Goal: Task Accomplishment & Management: Use online tool/utility

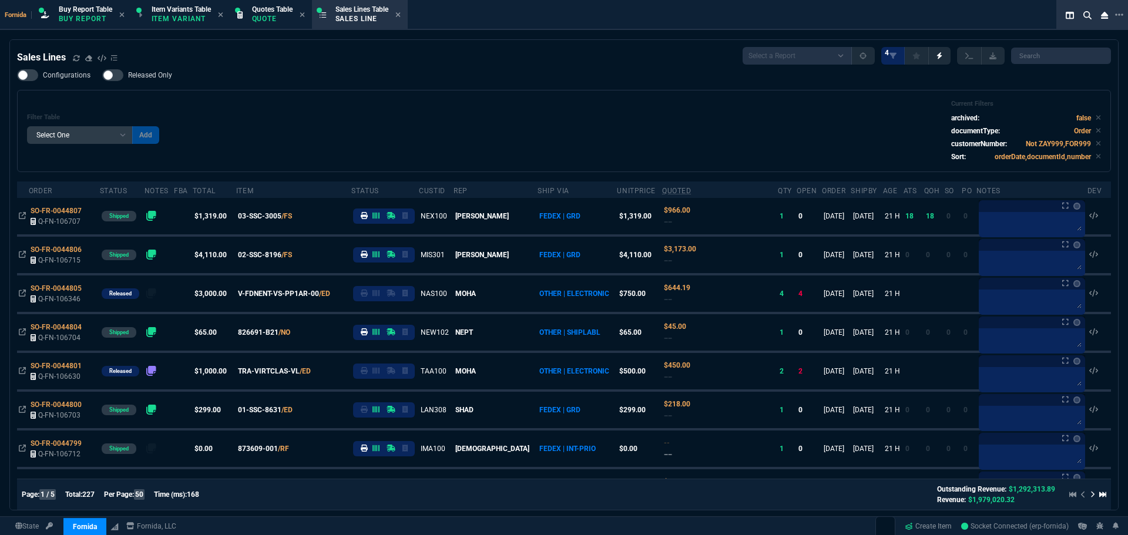
select select "1: BROV"
select select
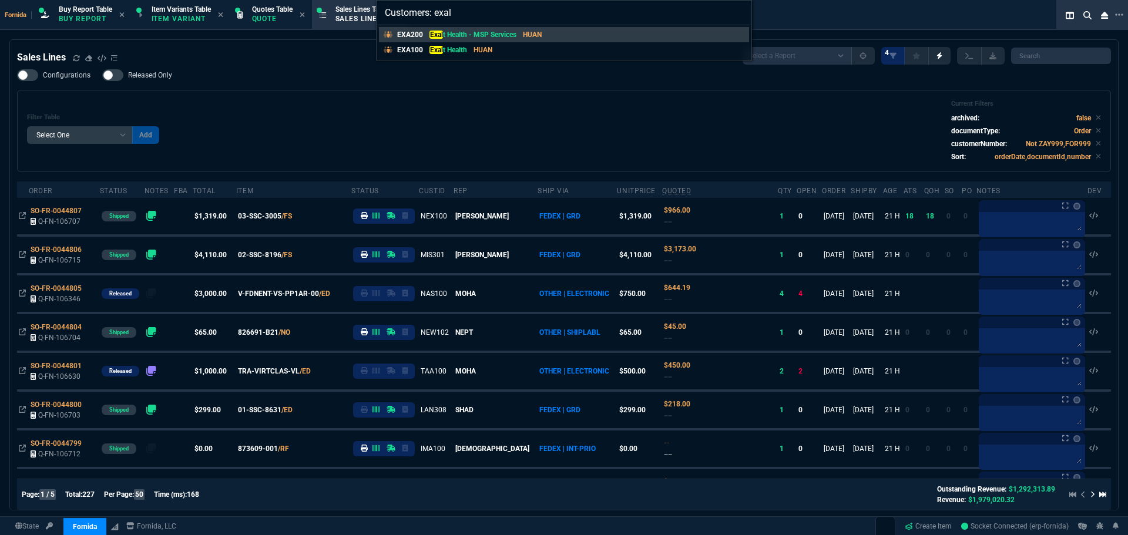
type input "Customers: exalt"
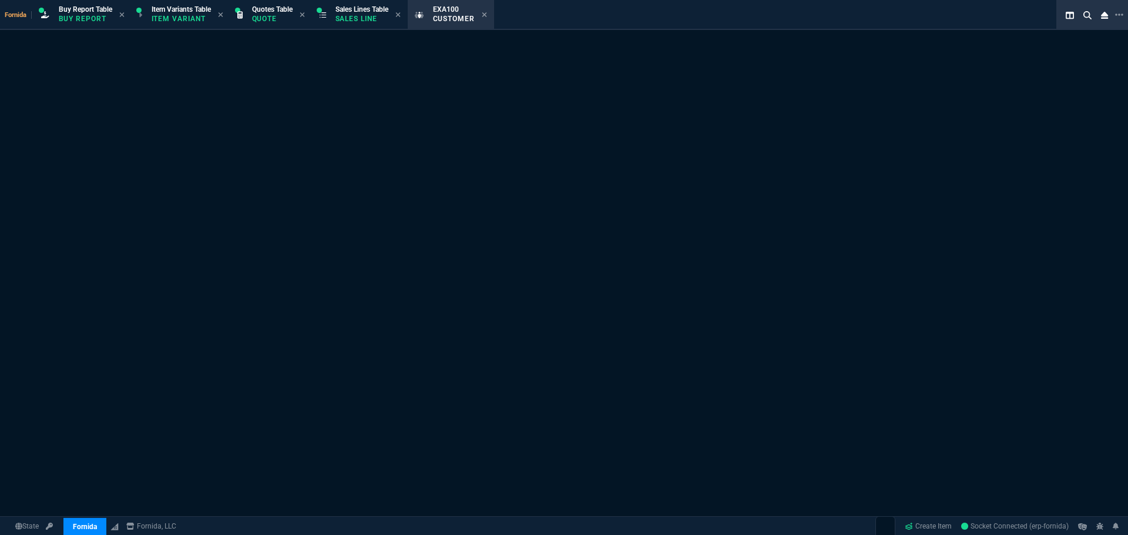
select select "1: quotes"
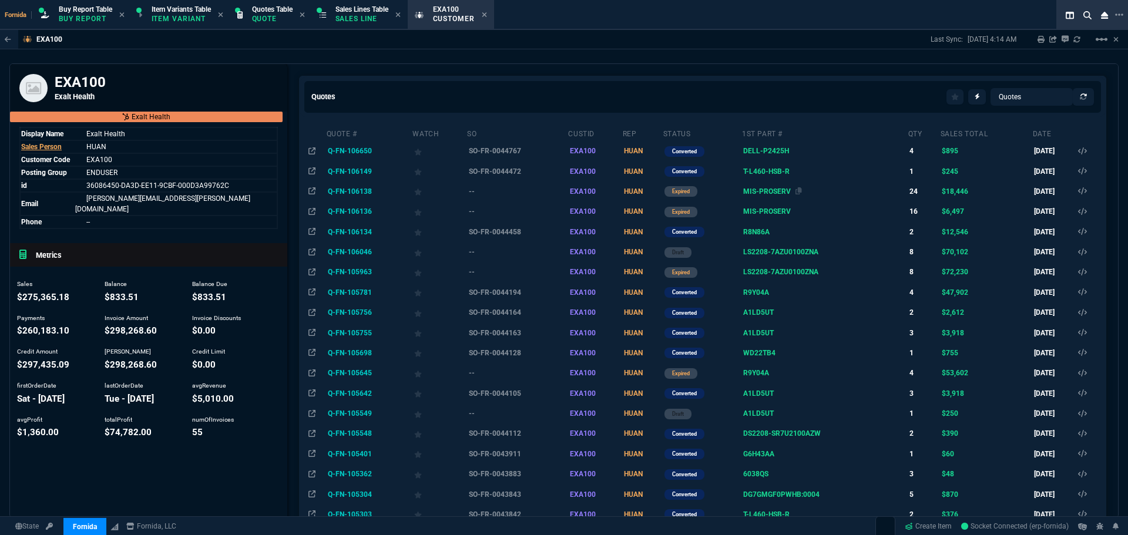
click at [779, 191] on div "MIS-PROSERV" at bounding box center [824, 191] width 162 height 11
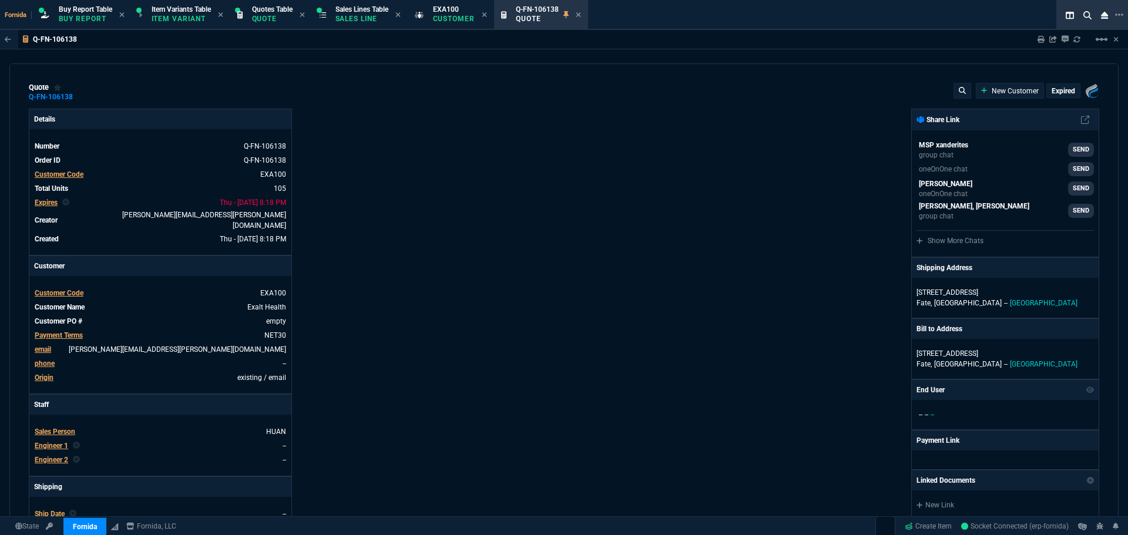
type input "100"
type input "275"
type input "100"
type input "125"
type input "100"
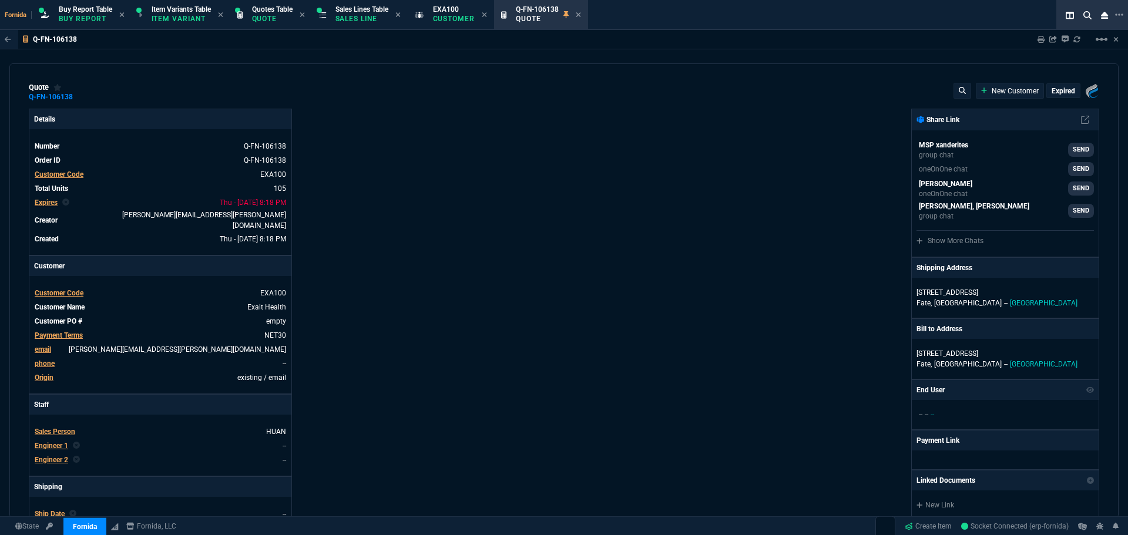
type input "1846"
type input "100"
type input "125"
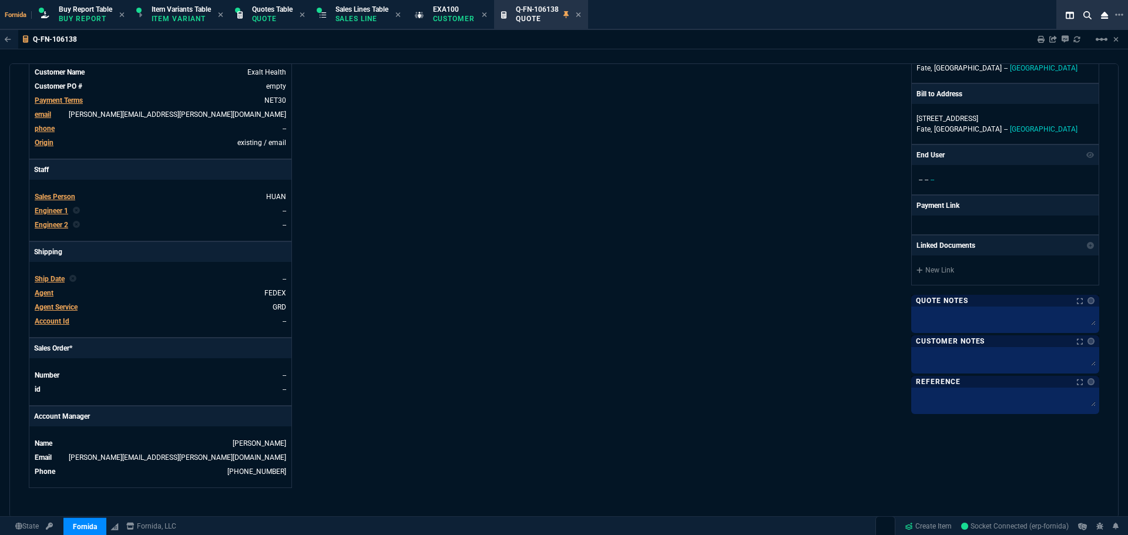
scroll to position [587, 0]
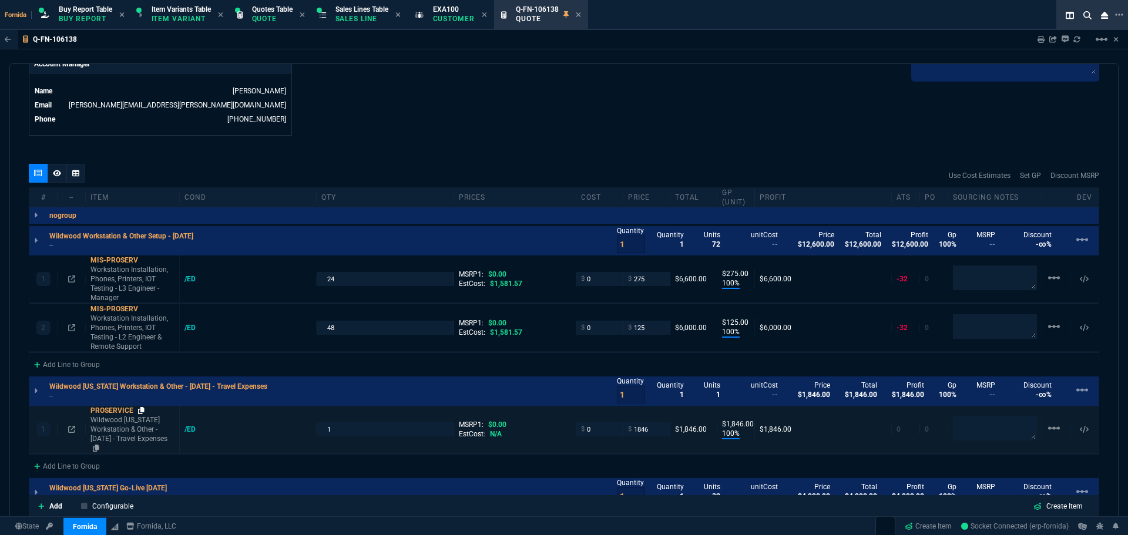
click at [142, 407] on icon at bounding box center [141, 410] width 6 height 7
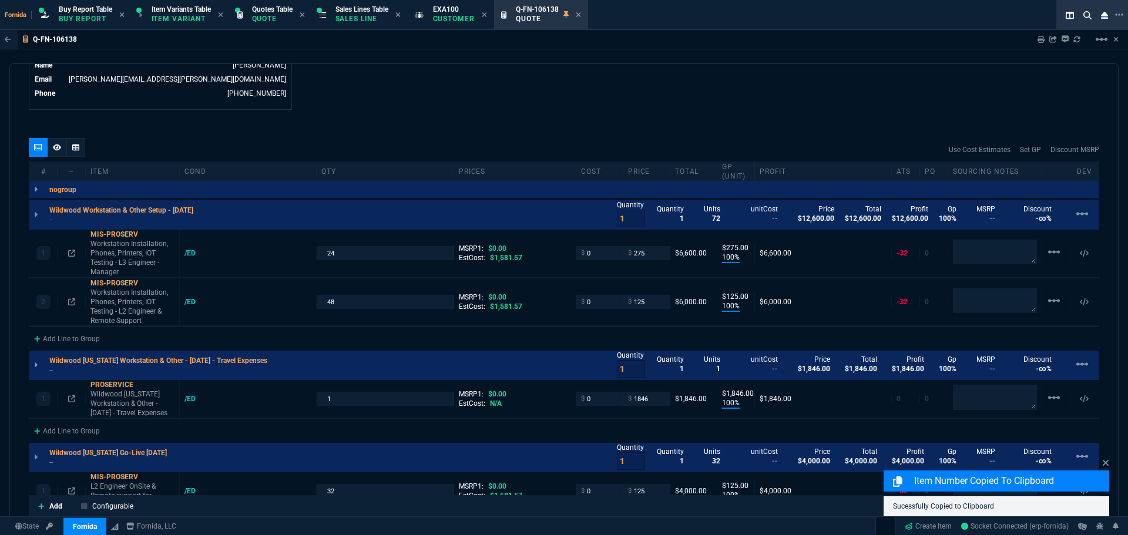
scroll to position [798, 0]
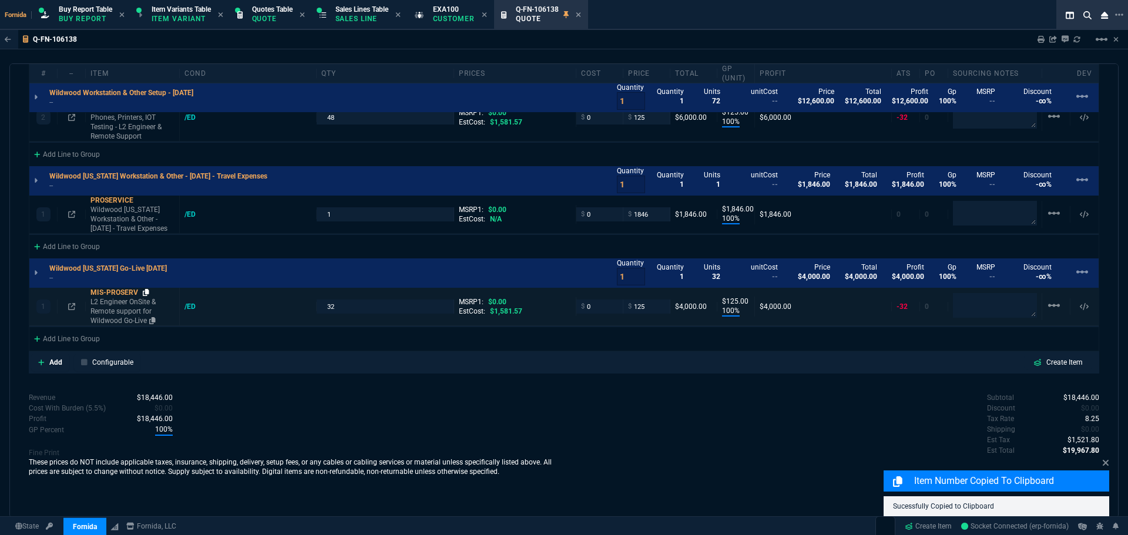
click at [147, 289] on icon at bounding box center [146, 292] width 6 height 7
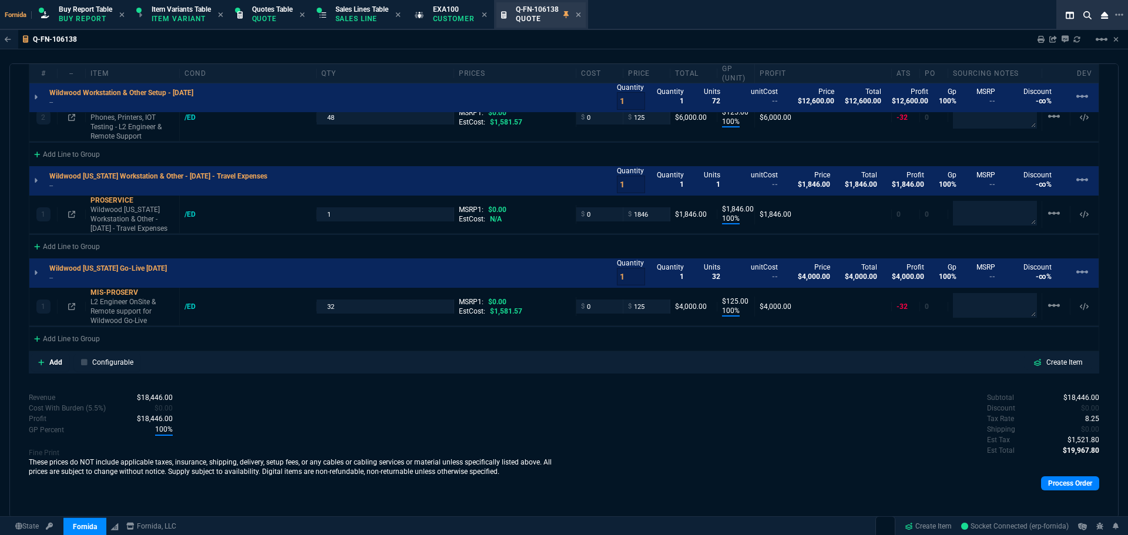
drag, startPoint x: 375, startPoint y: 15, endPoint x: 536, endPoint y: 23, distance: 161.7
click at [375, 15] on p "Sales Line" at bounding box center [361, 18] width 53 height 9
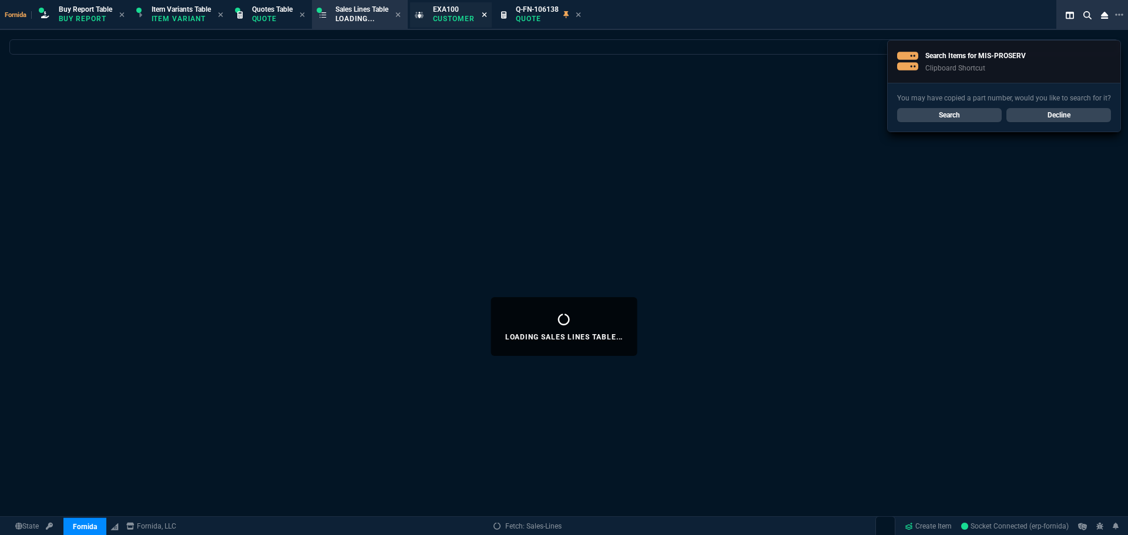
click at [487, 14] on icon at bounding box center [484, 14] width 5 height 5
click at [490, 14] on div "Q-FN-106138 Quote" at bounding box center [461, 15] width 65 height 21
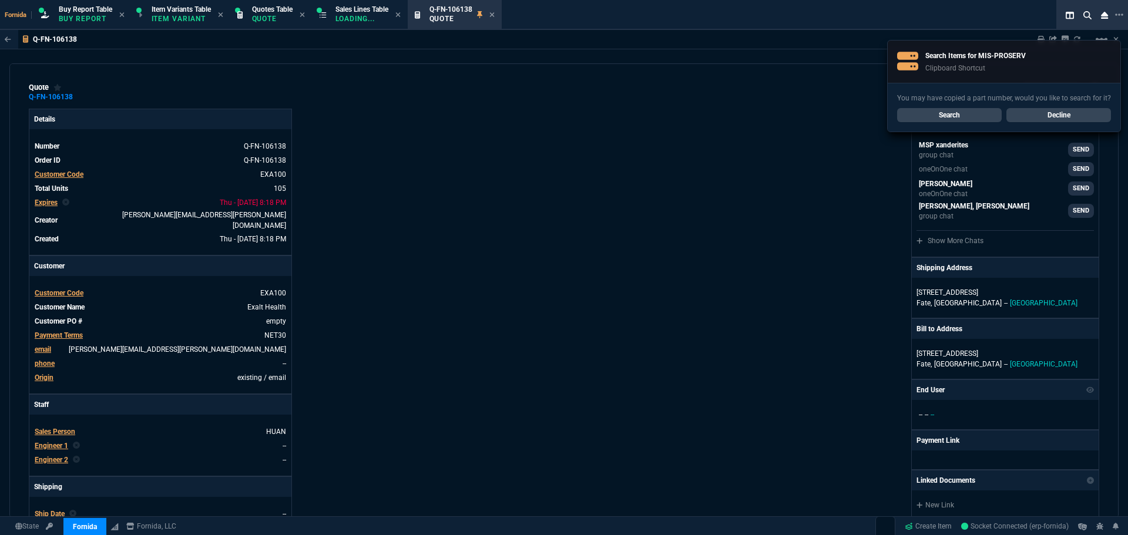
type input "100"
type input "275"
type input "100"
type input "125"
type input "100"
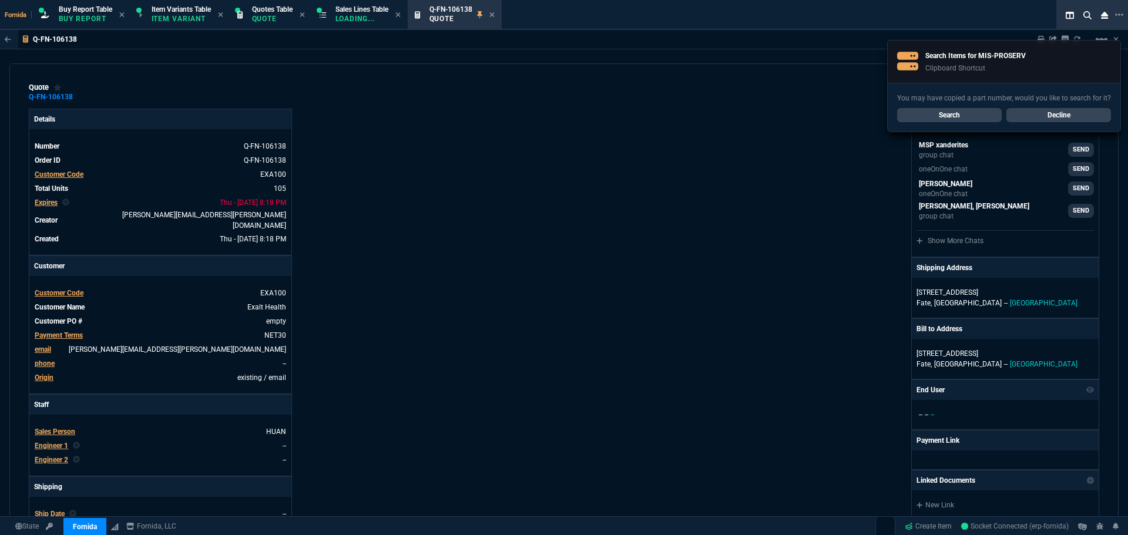
type input "1846"
type input "100"
type input "125"
